Goal: Information Seeking & Learning: Learn about a topic

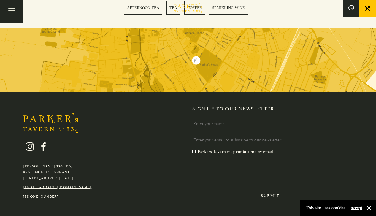
scroll to position [1256, 0]
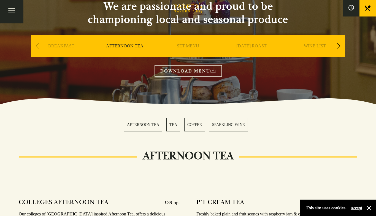
scroll to position [53, 0]
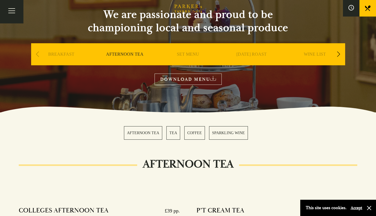
click at [147, 136] on link "AFTERNOON TEA" at bounding box center [143, 132] width 38 height 13
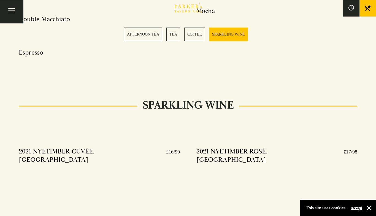
scroll to position [1062, 0]
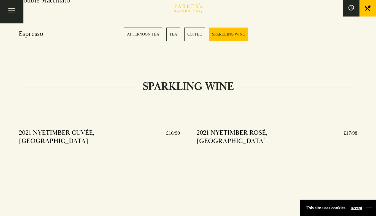
click at [368, 208] on button "button" at bounding box center [369, 208] width 6 height 6
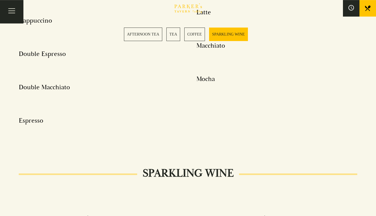
scroll to position [970, 0]
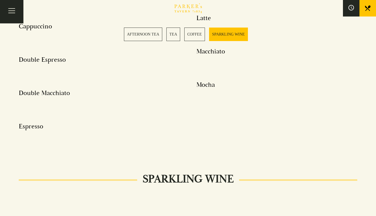
click at [146, 34] on link "AFTERNOON TEA" at bounding box center [143, 34] width 38 height 13
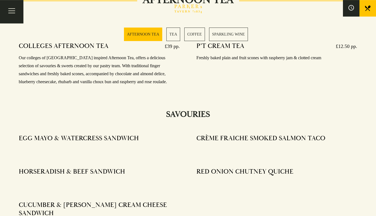
scroll to position [217, 0]
click at [367, 9] on icon at bounding box center [368, 9] width 6 height 6
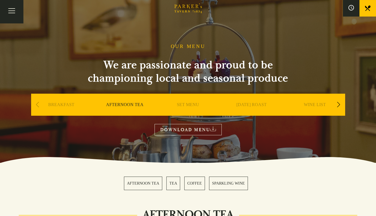
scroll to position [0, 0]
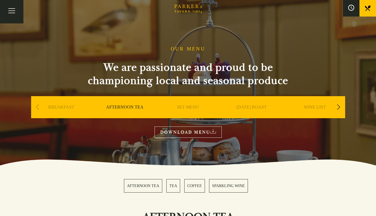
click at [351, 11] on span at bounding box center [351, 8] width 6 height 7
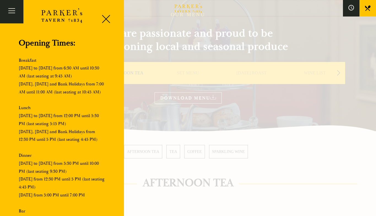
scroll to position [40, 0]
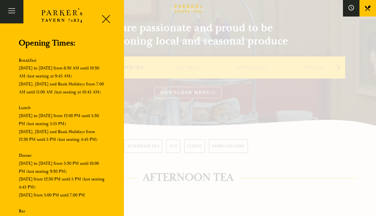
click at [116, 165] on div "Brasserie Restaurant [GEOGRAPHIC_DATA] | [PERSON_NAME] Tavern Cambridge [PERSON…" at bounding box center [62, 108] width 124 height 216
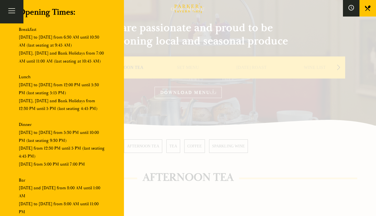
scroll to position [39, 0]
